Goal: Task Accomplishment & Management: Use online tool/utility

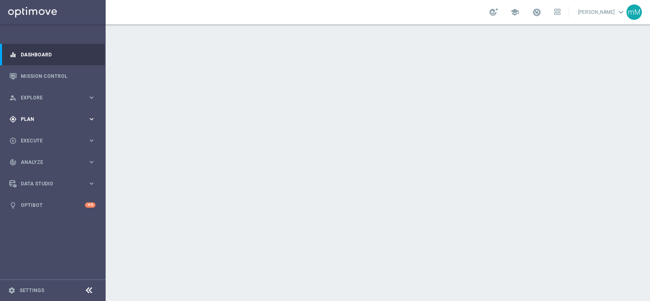
click at [34, 118] on span "Plan" at bounding box center [54, 119] width 67 height 5
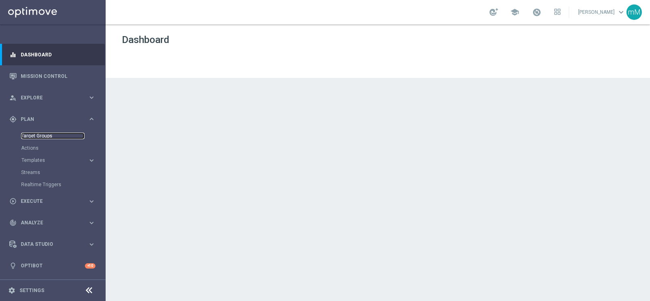
click at [35, 135] on link "Target Groups" at bounding box center [52, 136] width 63 height 6
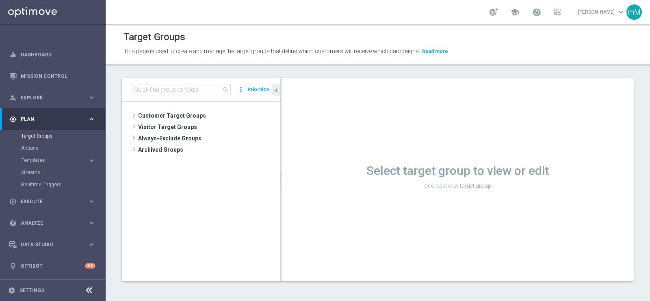
click at [430, 255] on div "Select target group to view or edit or create new target group" at bounding box center [457, 179] width 352 height 203
click at [175, 114] on span "Customer Target Groups" at bounding box center [199, 115] width 123 height 11
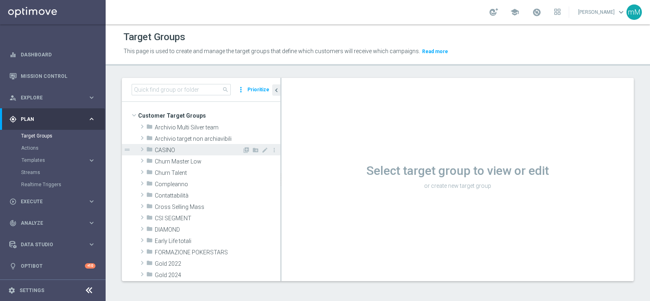
click at [171, 147] on span "CASINO" at bounding box center [198, 150] width 87 height 7
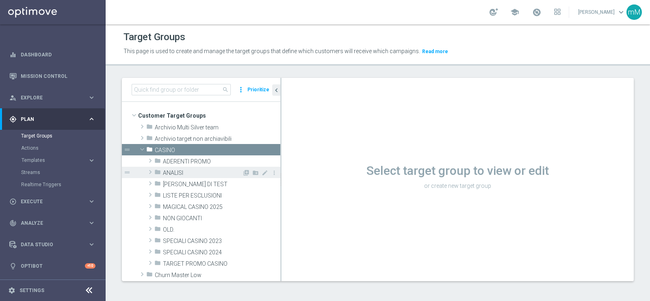
click at [187, 171] on span "ANALISI" at bounding box center [202, 173] width 79 height 7
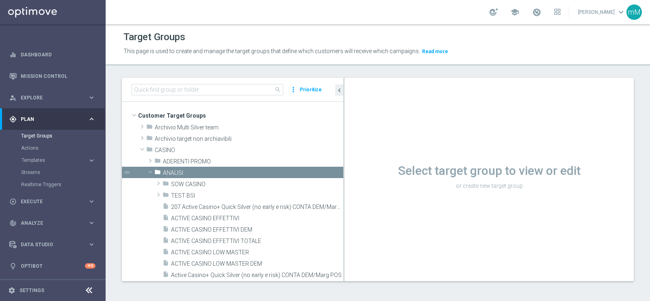
drag, startPoint x: 280, startPoint y: 179, endPoint x: 354, endPoint y: 173, distance: 74.5
click at [354, 173] on as-split "search more_vert Prioritize Customer Target Groups library_add create_new_folder" at bounding box center [378, 179] width 512 height 203
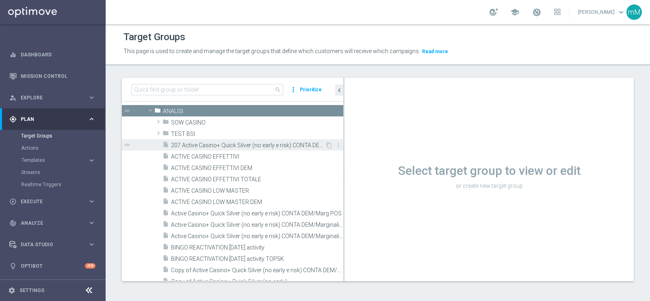
scroll to position [61, 0]
click at [237, 157] on span "ACTIVE CASINO EFFETTIVI" at bounding box center [247, 157] width 153 height 7
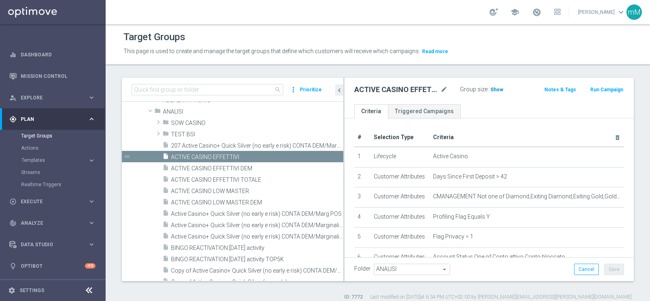
click at [493, 88] on span "Show" at bounding box center [496, 90] width 13 height 6
click at [493, 88] on span "49,367" at bounding box center [498, 91] width 17 height 8
click at [252, 190] on span "ACTIVE CASINO LOW MASTER" at bounding box center [247, 191] width 153 height 7
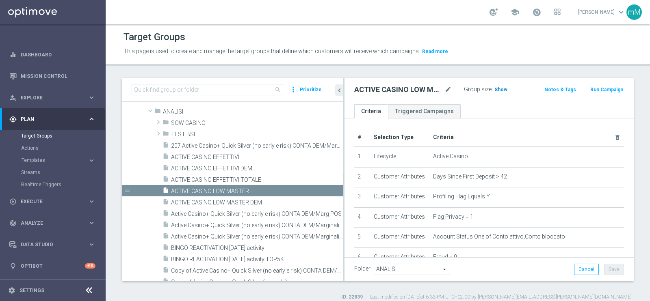
click at [497, 91] on span "Show" at bounding box center [500, 90] width 13 height 6
click at [497, 88] on span "15,350" at bounding box center [502, 91] width 17 height 8
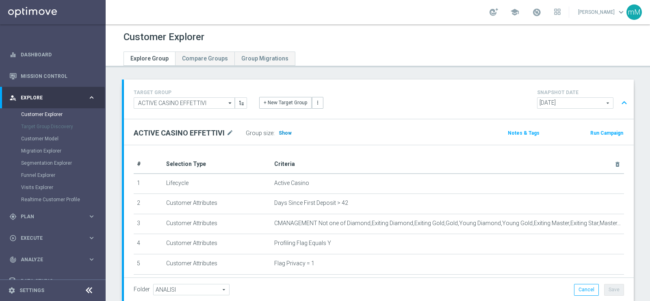
click at [282, 129] on h3 "Show" at bounding box center [285, 133] width 15 height 9
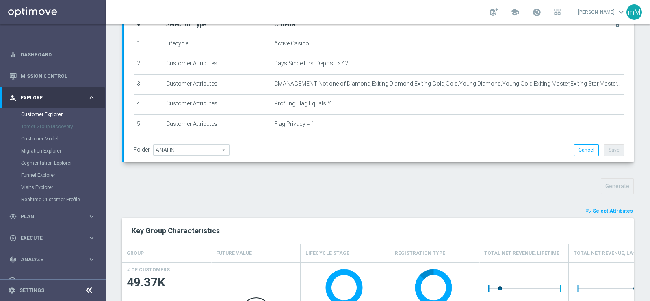
scroll to position [140, 0]
click at [595, 209] on span "Select Attributes" at bounding box center [612, 211] width 40 height 6
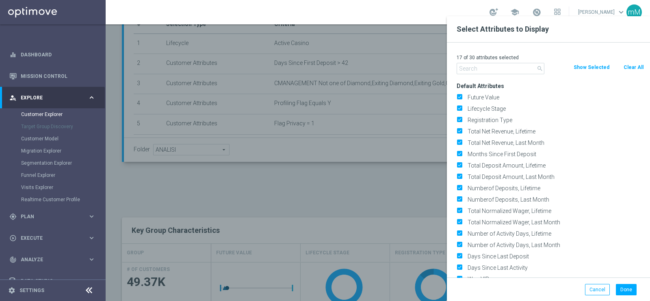
click at [631, 68] on button "Clear All" at bounding box center [633, 67] width 22 height 9
checkbox input "false"
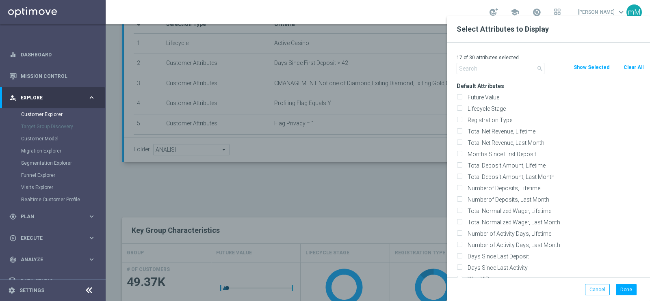
checkbox input "false"
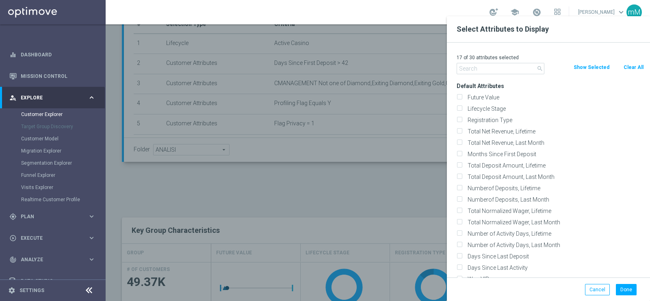
checkbox input "false"
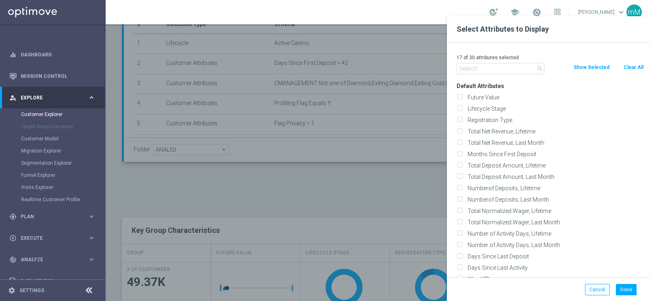
checkbox input "false"
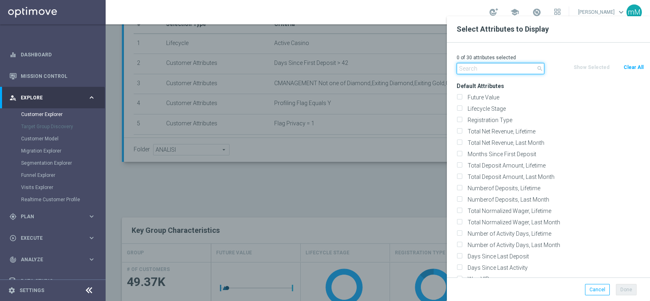
click at [495, 65] on input "text" at bounding box center [500, 68] width 88 height 11
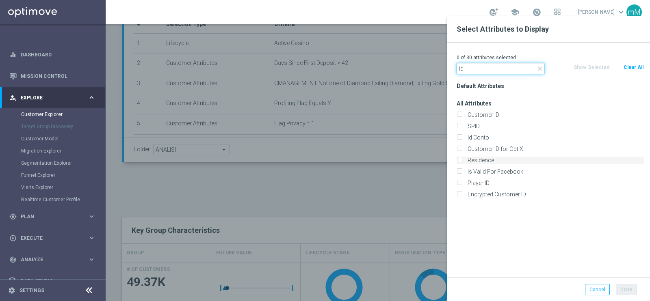
type input "id"
click at [464, 137] on div "Id Conto" at bounding box center [549, 137] width 187 height 7
click at [457, 137] on input "Id Conto" at bounding box center [458, 138] width 5 height 5
checkbox input "true"
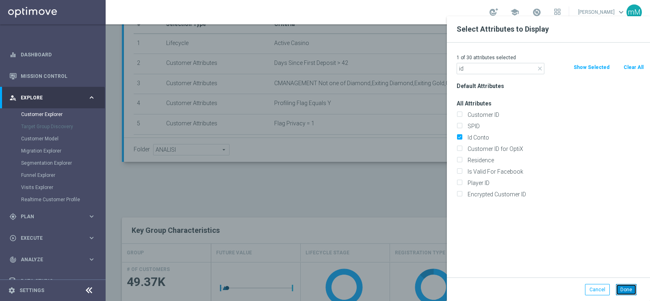
click at [623, 287] on button "Done" at bounding box center [625, 289] width 21 height 11
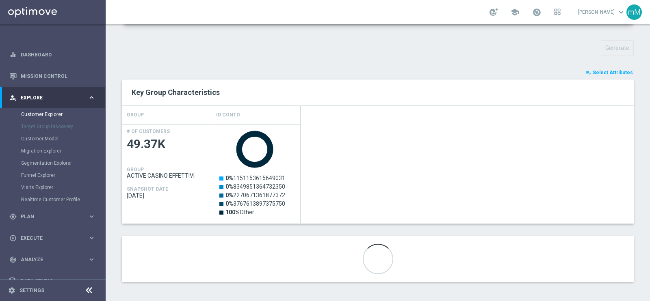
scroll to position [278, 0]
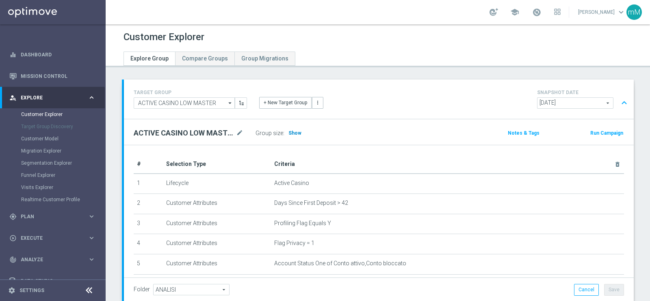
click at [294, 130] on span "Show" at bounding box center [294, 133] width 13 height 6
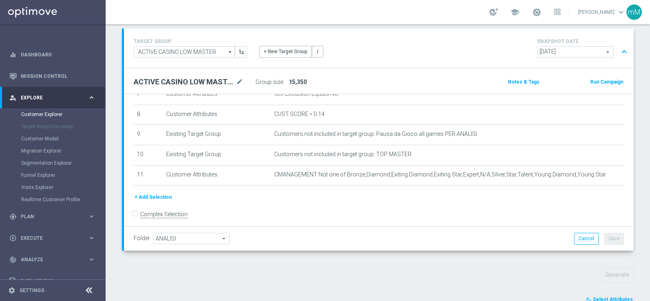
scroll to position [176, 0]
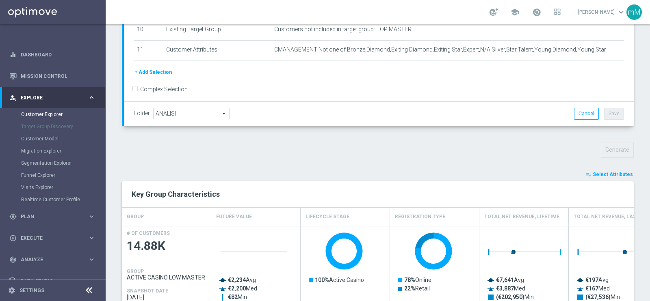
click at [603, 172] on span "Select Attributes" at bounding box center [612, 175] width 40 height 6
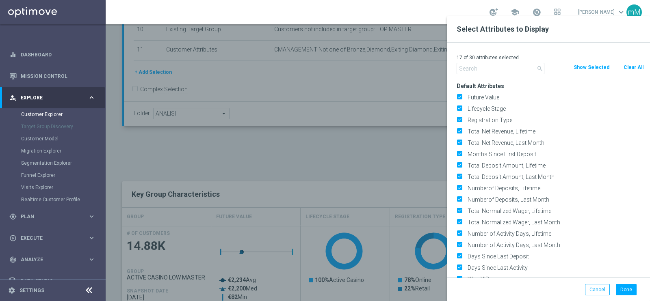
click at [622, 70] on button "Clear All" at bounding box center [633, 67] width 22 height 9
checkbox input "false"
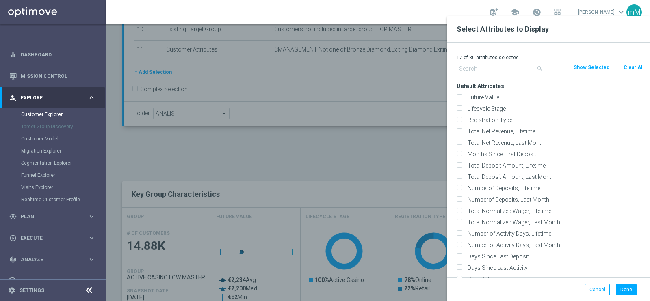
checkbox input "false"
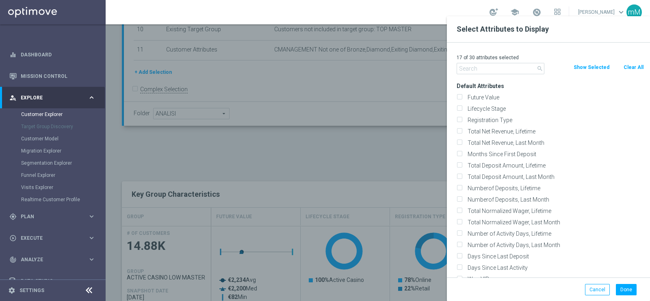
checkbox input "false"
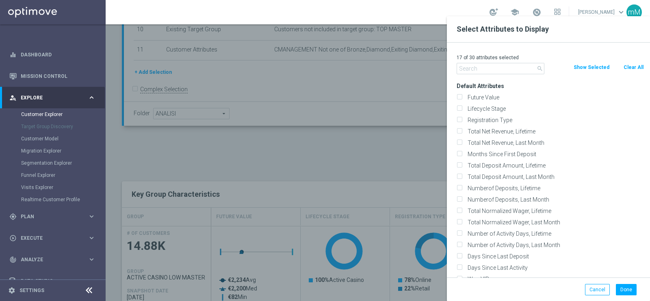
checkbox input "false"
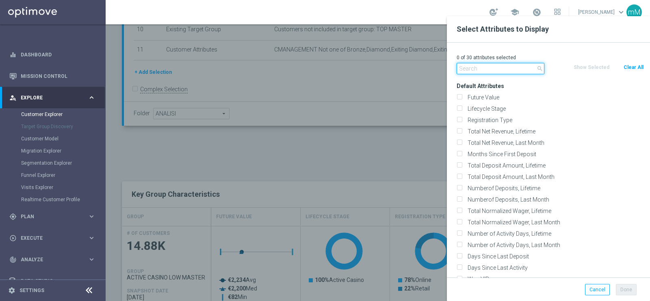
click at [501, 72] on input "text" at bounding box center [500, 68] width 88 height 11
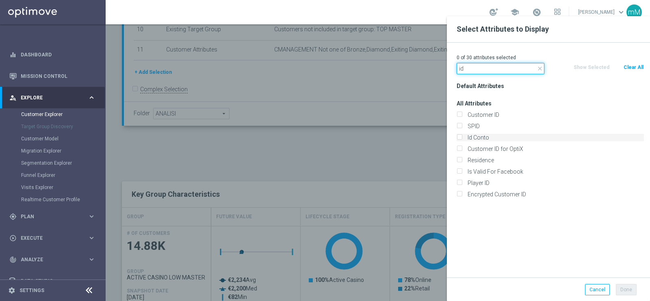
type input "id"
click at [471, 139] on label "Id Conto" at bounding box center [553, 137] width 179 height 7
click at [462, 139] on input "Id Conto" at bounding box center [458, 138] width 5 height 5
checkbox input "true"
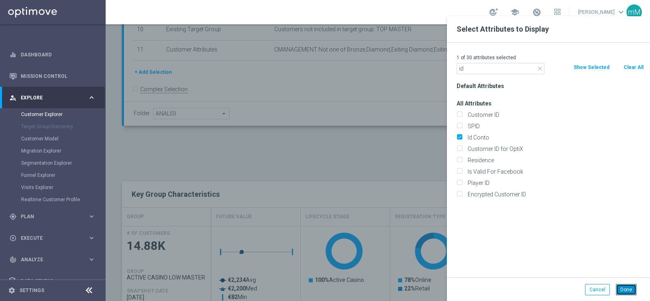
click at [626, 289] on button "Done" at bounding box center [625, 289] width 21 height 11
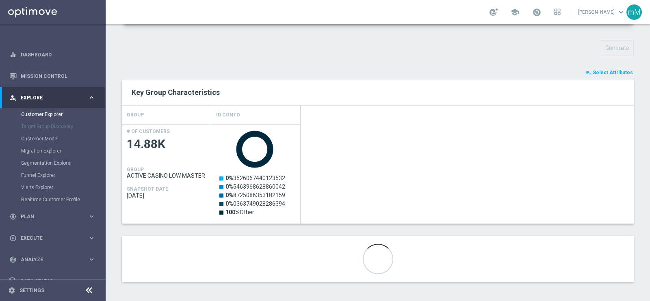
scroll to position [278, 0]
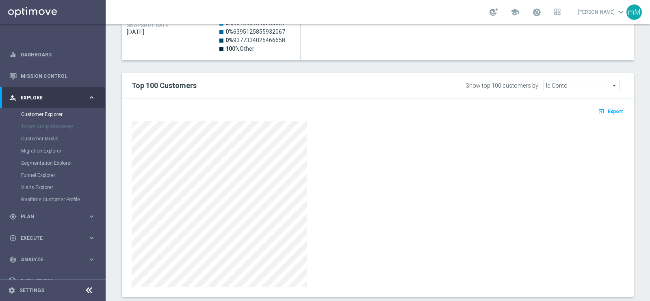
scroll to position [442, 0]
click at [607, 110] on span "Export" at bounding box center [614, 111] width 15 height 6
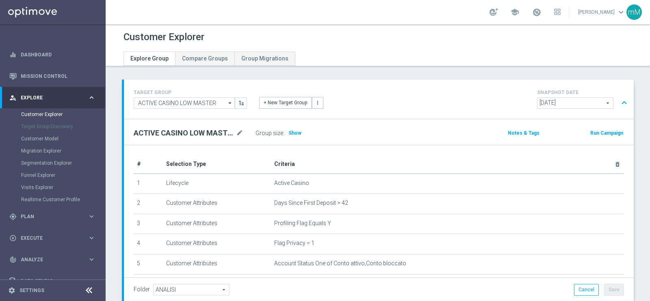
scroll to position [51, 0]
